Goal: Find specific page/section: Locate a particular part of the current website

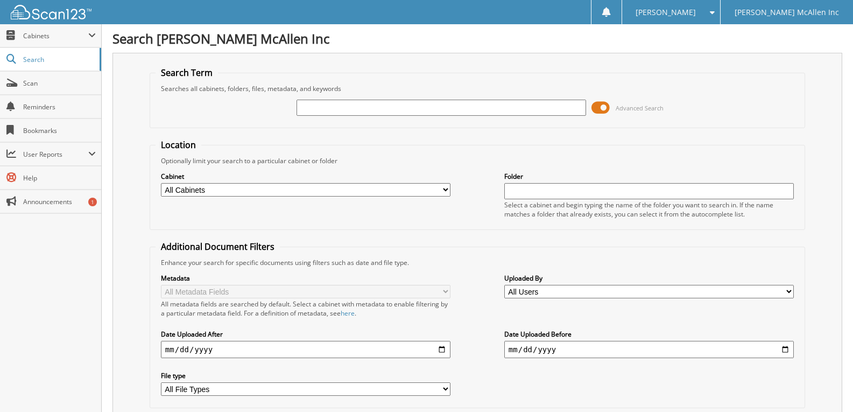
click at [470, 109] on input "text" at bounding box center [440, 108] width 289 height 16
type input "775677"
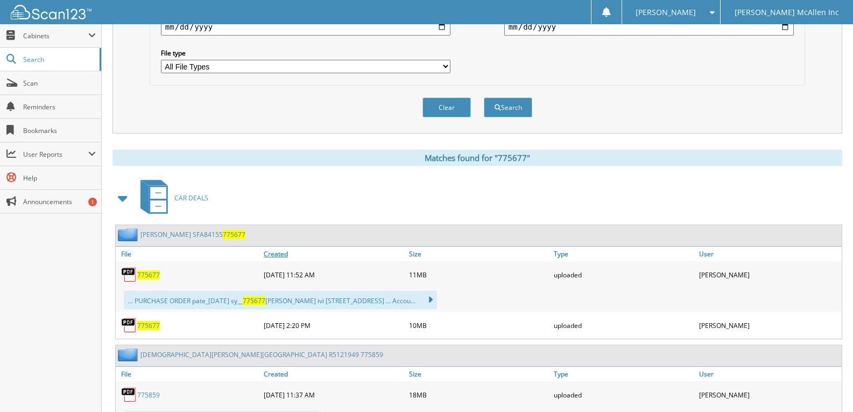
scroll to position [323, 0]
click at [148, 273] on span "775677" at bounding box center [148, 274] width 23 height 9
